Goal: Find specific page/section: Find specific page/section

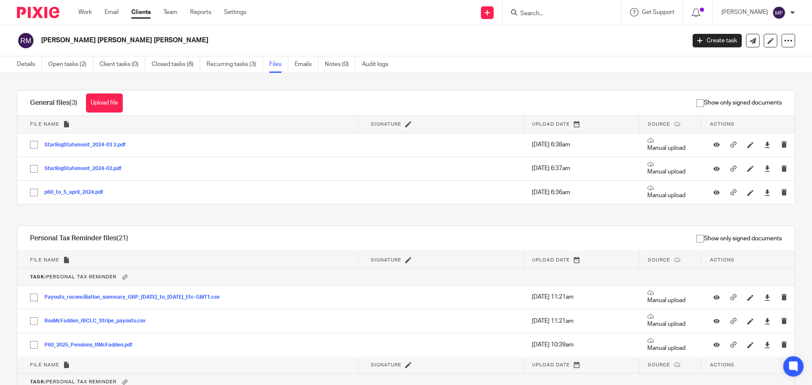
scroll to position [134, 0]
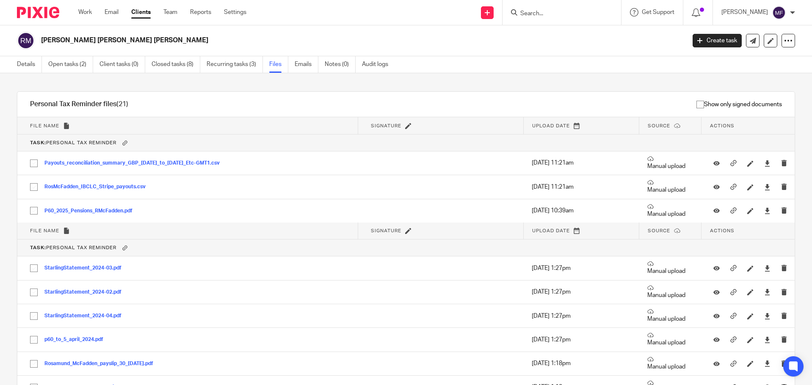
click at [535, 8] on form at bounding box center [564, 12] width 90 height 11
click at [542, 11] on input "Search" at bounding box center [557, 14] width 76 height 8
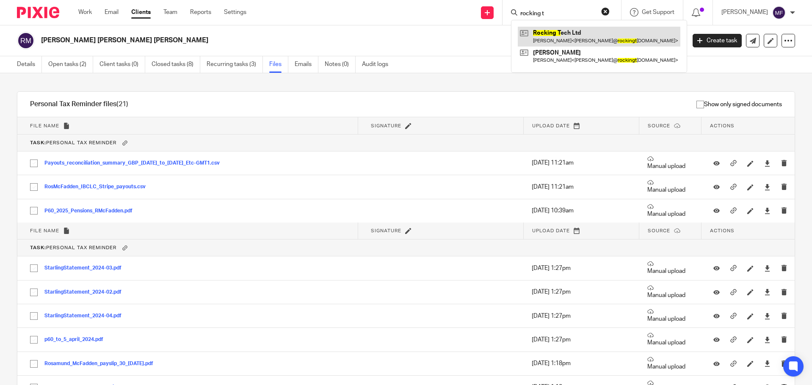
type input "rocking t"
click at [556, 36] on link at bounding box center [599, 36] width 163 height 19
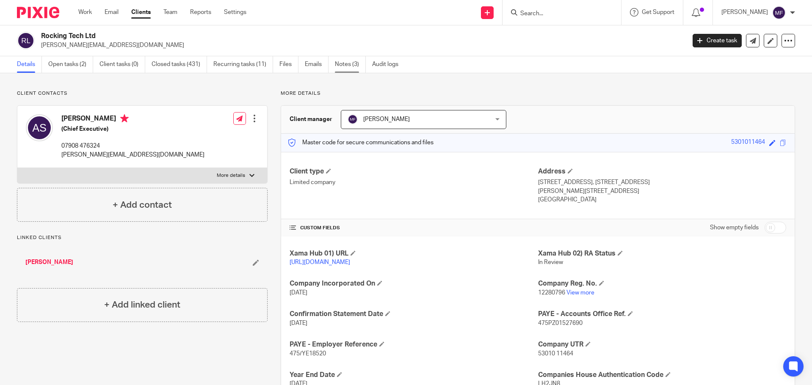
click at [348, 59] on link "Notes (3)" at bounding box center [350, 64] width 31 height 17
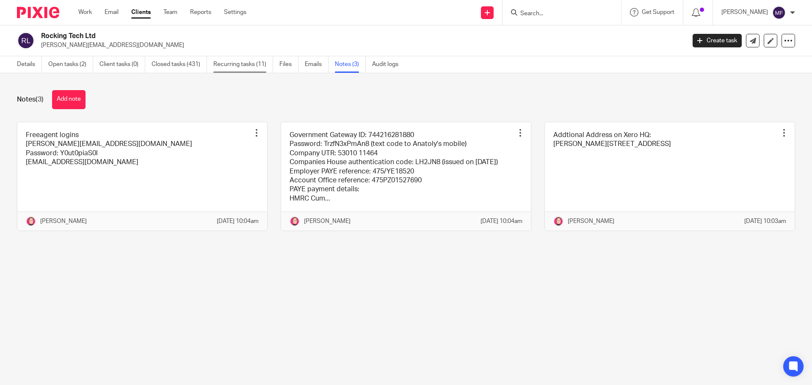
click at [231, 66] on link "Recurring tasks (11)" at bounding box center [243, 64] width 60 height 17
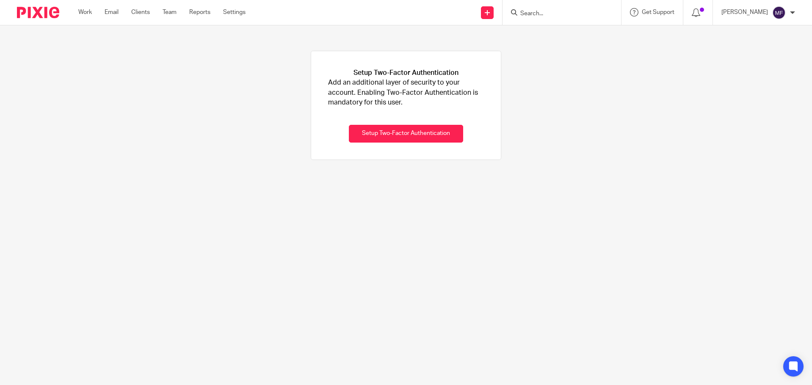
click at [27, 11] on img at bounding box center [38, 12] width 42 height 11
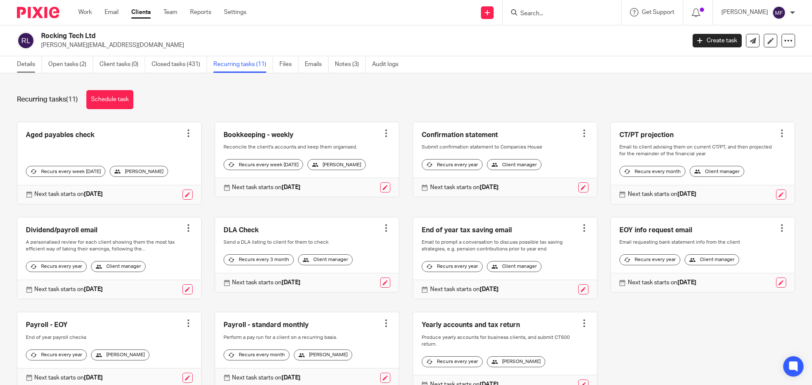
click at [33, 68] on link "Details" at bounding box center [29, 64] width 25 height 17
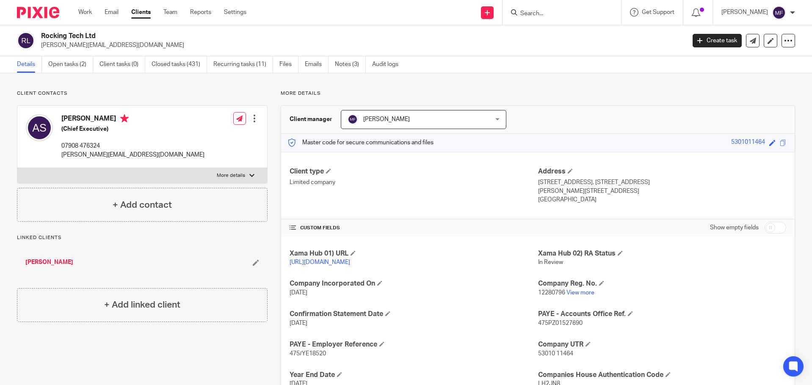
click at [251, 115] on div at bounding box center [254, 118] width 8 height 8
click at [51, 119] on div at bounding box center [39, 136] width 27 height 45
click at [77, 117] on h4 "Anatoly Silko" at bounding box center [132, 119] width 143 height 11
click at [540, 14] on input "Search" at bounding box center [557, 14] width 76 height 8
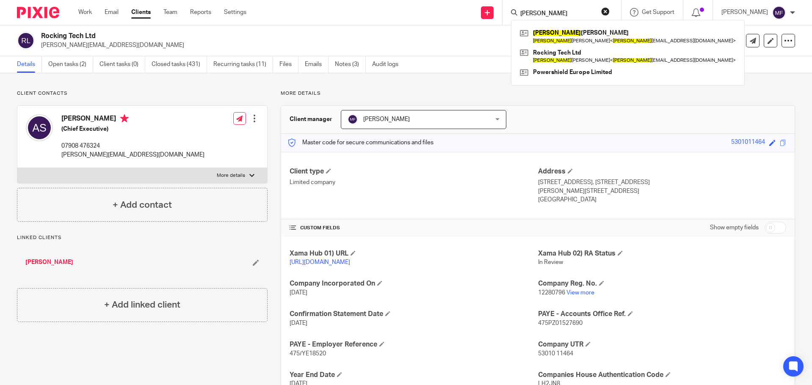
type input "ana"
click button "submit" at bounding box center [0, 0] width 0 height 0
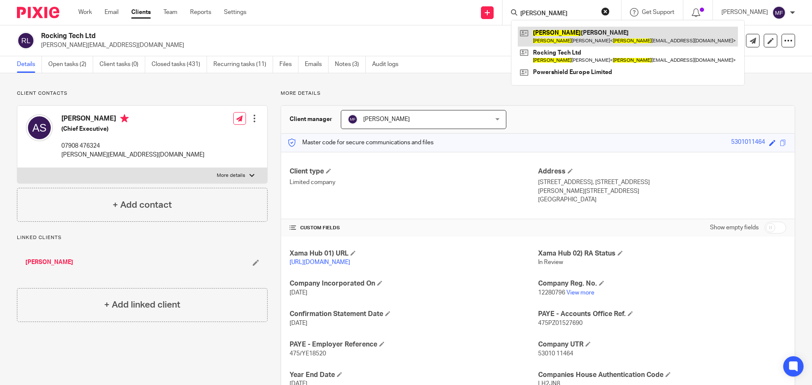
click at [536, 33] on link at bounding box center [628, 36] width 220 height 19
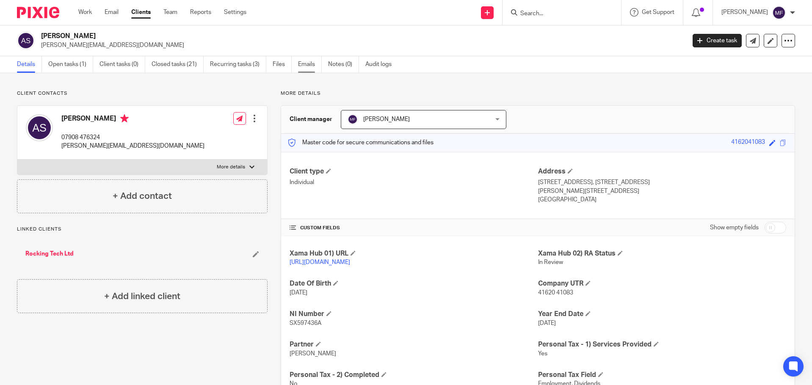
click at [305, 62] on link "Emails" at bounding box center [310, 64] width 24 height 17
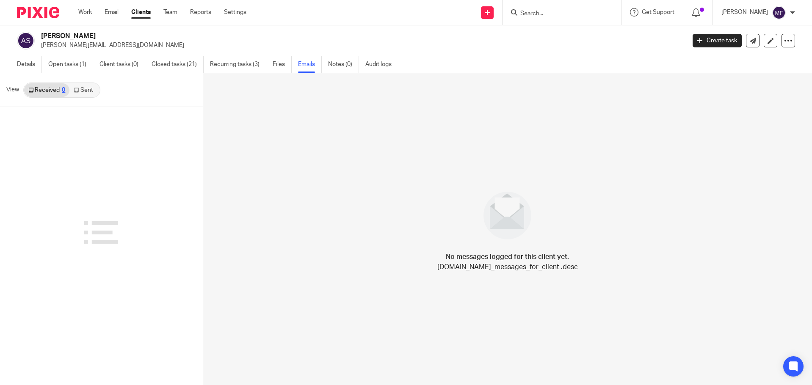
click at [285, 66] on link "Files" at bounding box center [282, 64] width 19 height 17
click at [273, 66] on link "Files" at bounding box center [282, 64] width 19 height 17
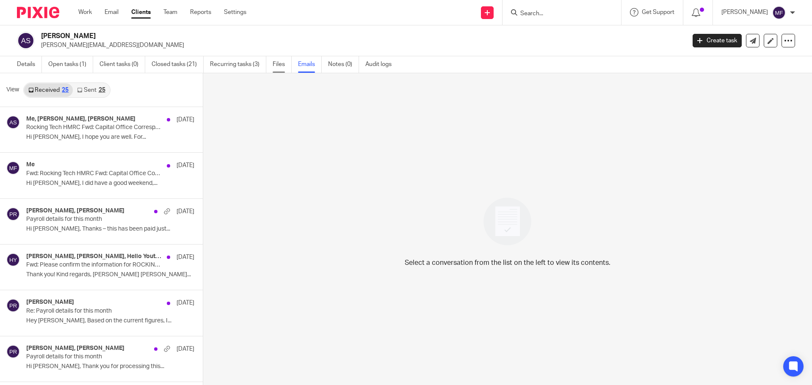
click at [277, 67] on link "Files" at bounding box center [282, 64] width 19 height 17
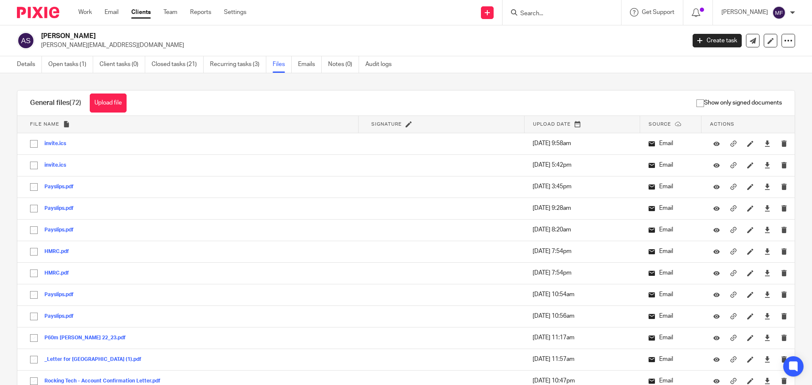
click at [536, 124] on span "Upload date" at bounding box center [552, 124] width 38 height 5
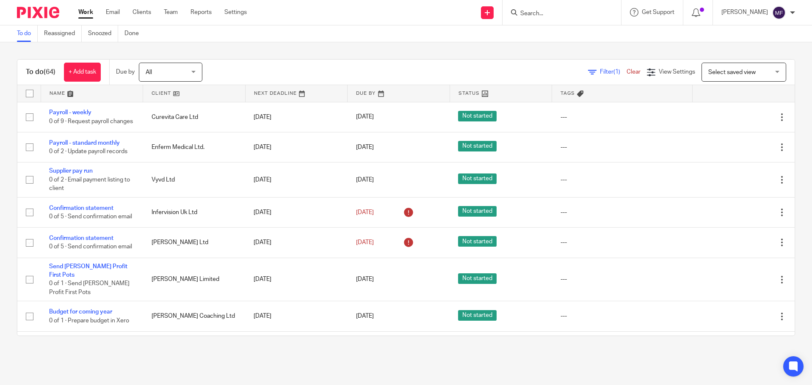
click at [544, 18] on form at bounding box center [564, 12] width 90 height 11
click at [544, 12] on input "Search" at bounding box center [557, 14] width 76 height 8
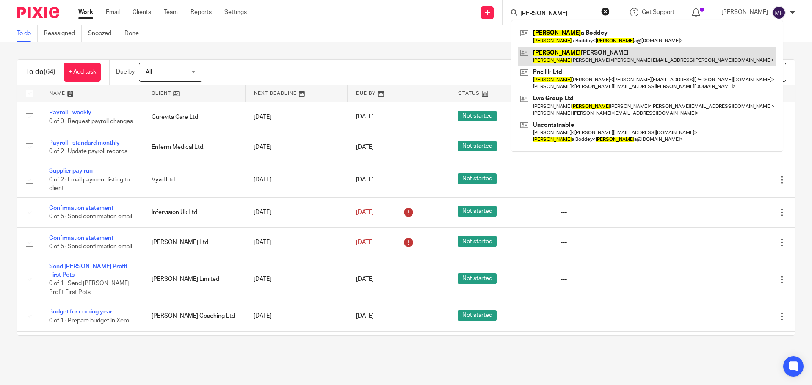
type input "alex"
click at [577, 61] on link at bounding box center [647, 56] width 259 height 19
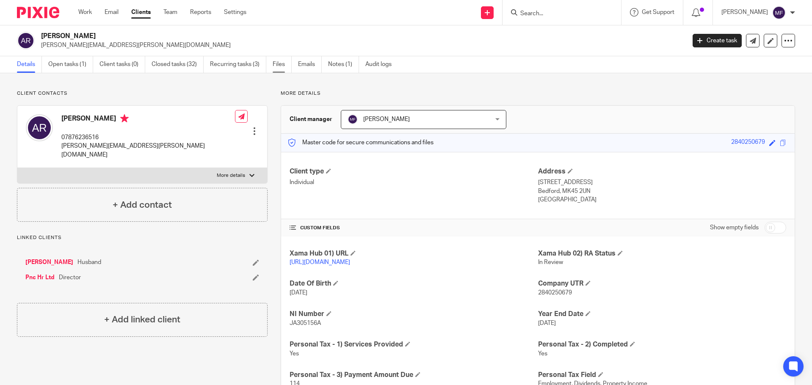
click at [288, 63] on link "Files" at bounding box center [282, 64] width 19 height 17
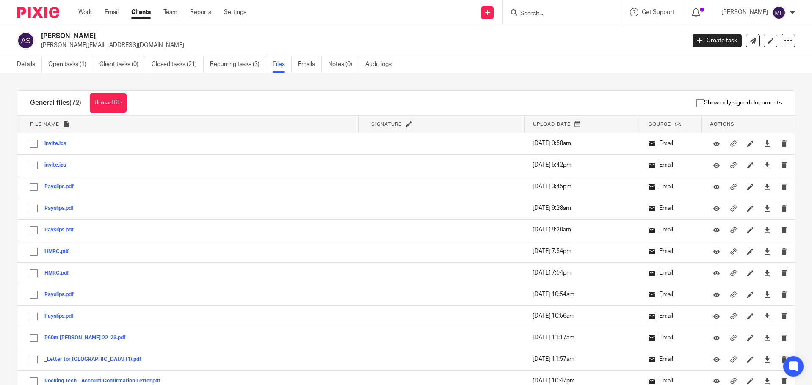
click at [565, 14] on input "Search" at bounding box center [557, 14] width 76 height 8
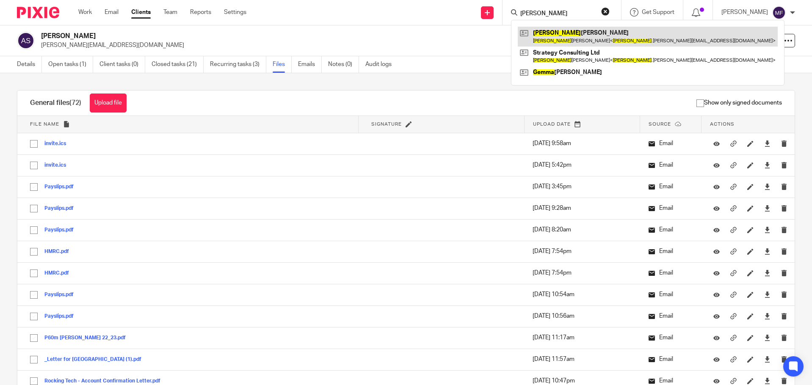
type input "emma"
click at [626, 34] on link at bounding box center [648, 36] width 260 height 19
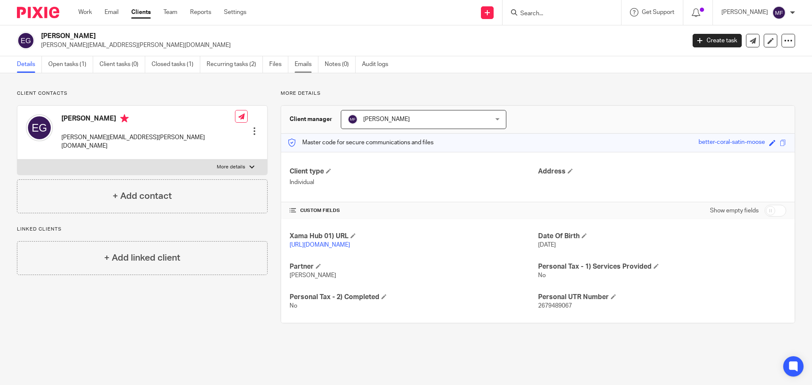
click at [301, 63] on link "Emails" at bounding box center [307, 64] width 24 height 17
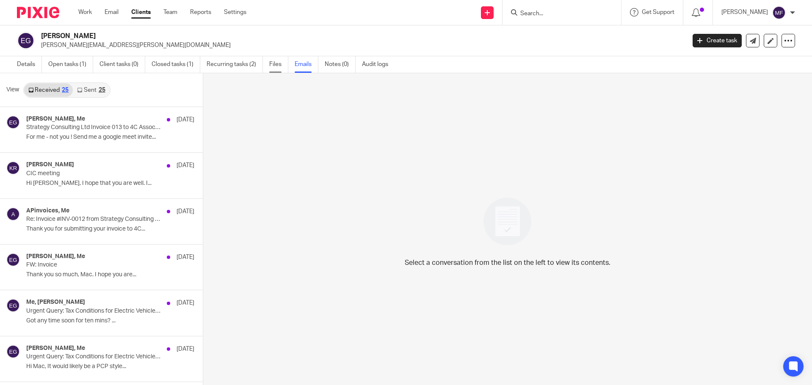
click at [282, 66] on link "Files" at bounding box center [278, 64] width 19 height 17
click at [270, 64] on link "Files" at bounding box center [278, 64] width 19 height 17
